Goal: Task Accomplishment & Management: Manage account settings

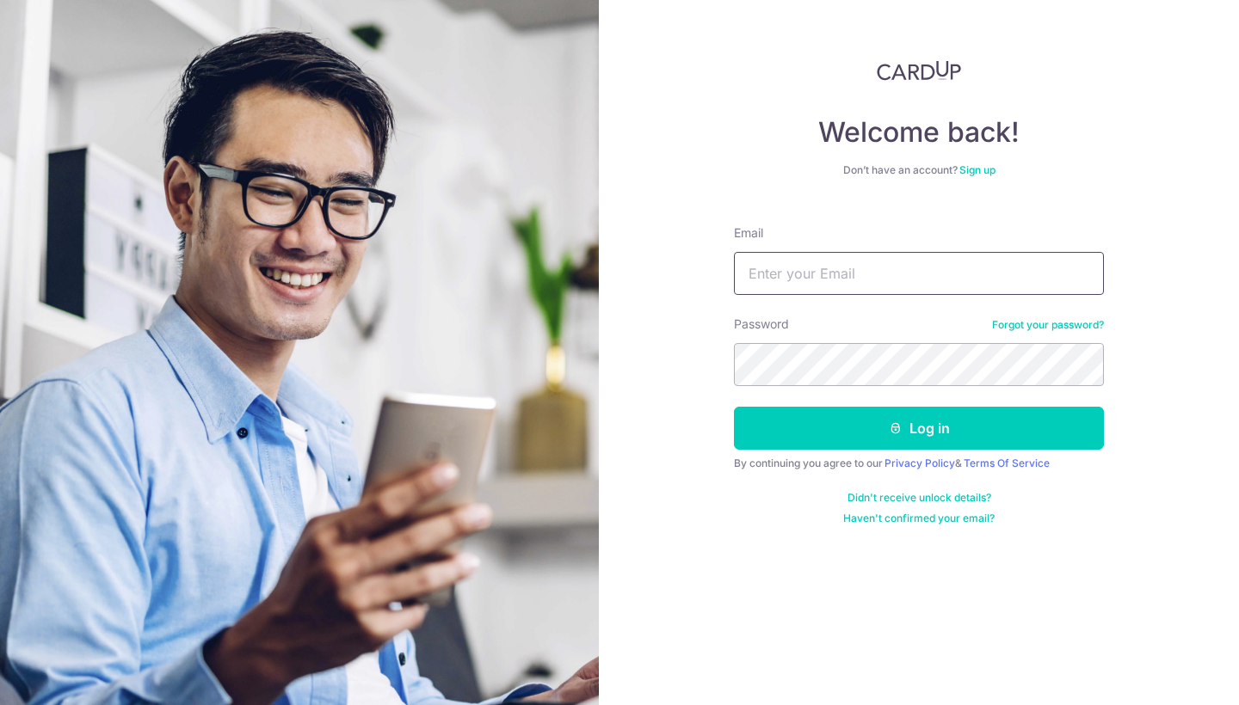
type input "[EMAIL_ADDRESS][DOMAIN_NAME]"
click at [919, 428] on button "Log in" at bounding box center [919, 428] width 370 height 43
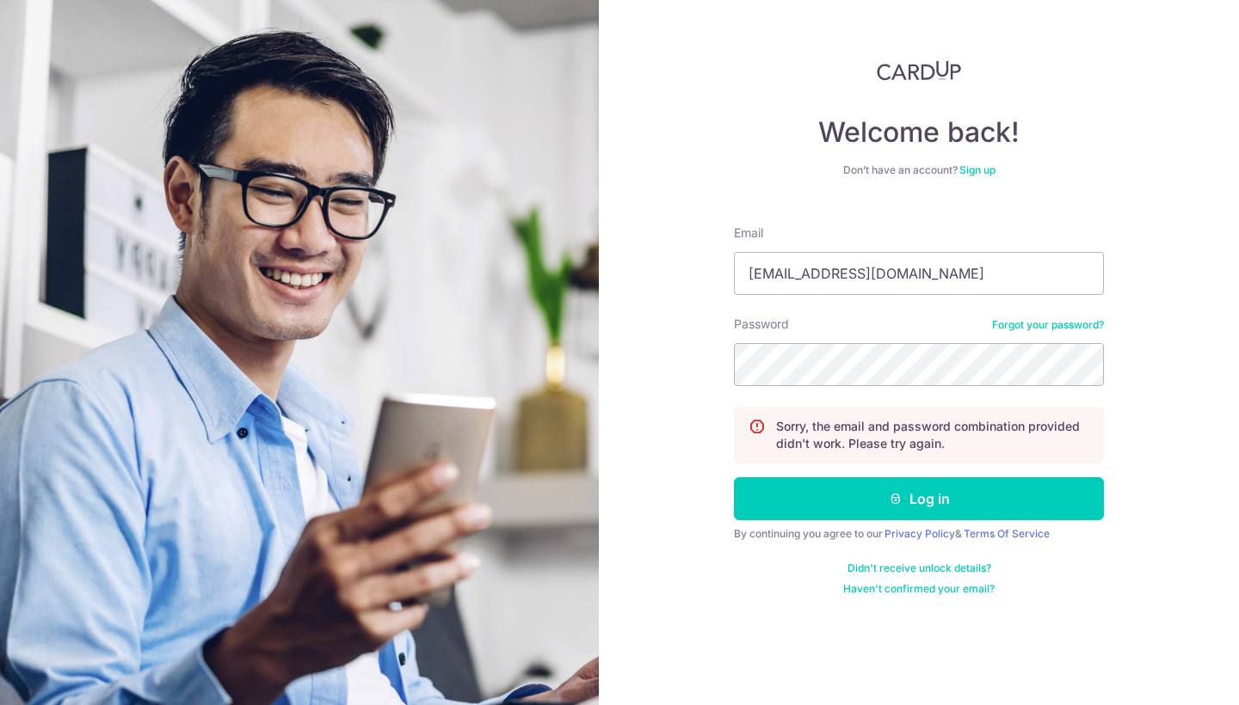
type input "[EMAIL_ADDRESS][DOMAIN_NAME]"
click at [919, 499] on button "Log in" at bounding box center [919, 498] width 370 height 43
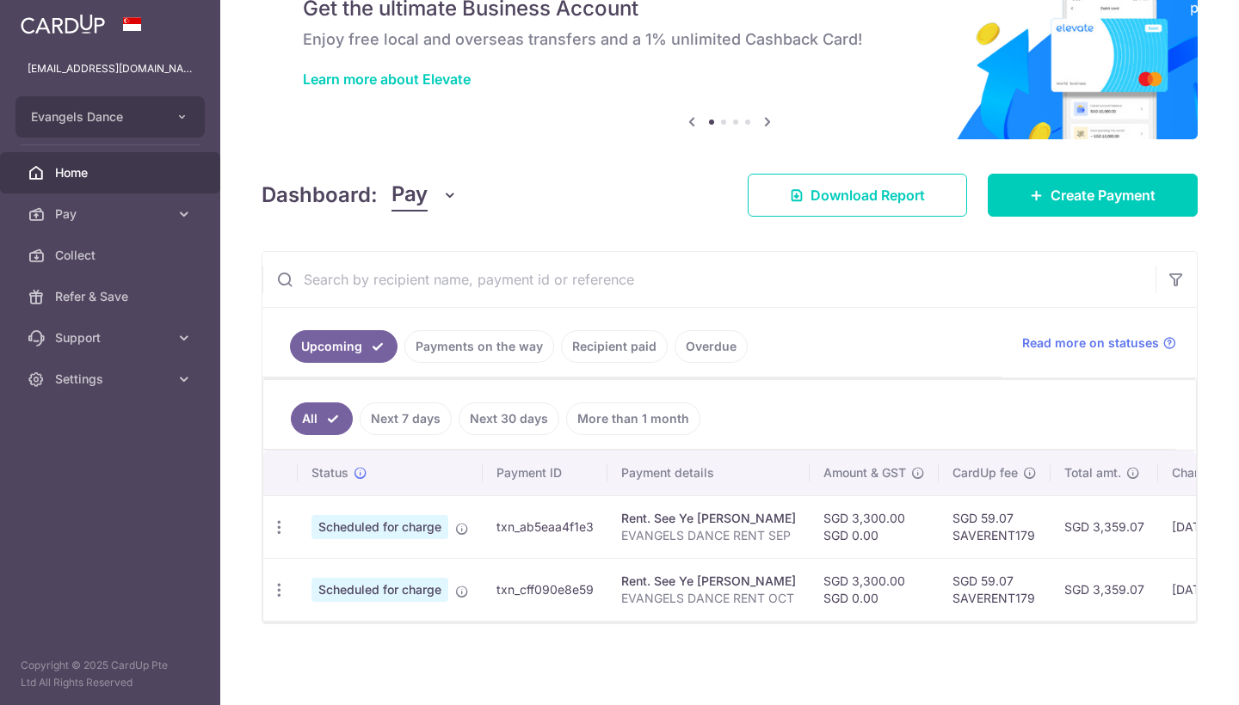
scroll to position [86, 0]
